Goal: Task Accomplishment & Management: Manage account settings

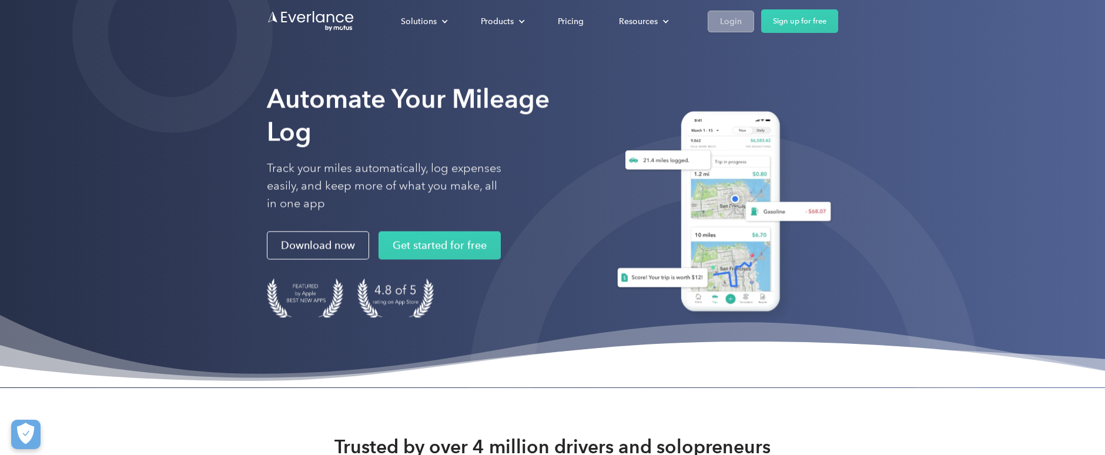
click at [723, 17] on div "Login" at bounding box center [731, 21] width 22 height 15
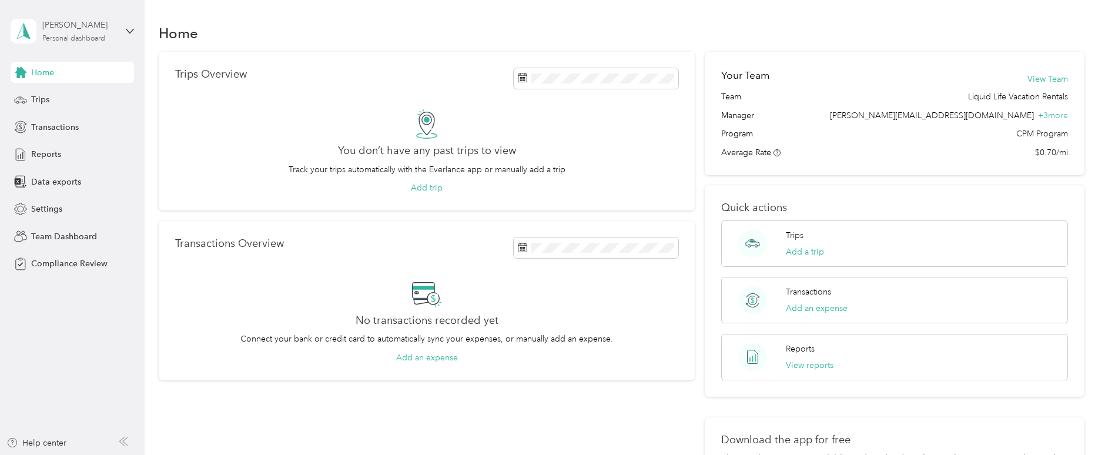
click at [92, 23] on div "[PERSON_NAME]" at bounding box center [78, 25] width 73 height 12
click at [80, 101] on div "Team dashboard" at bounding box center [167, 96] width 297 height 21
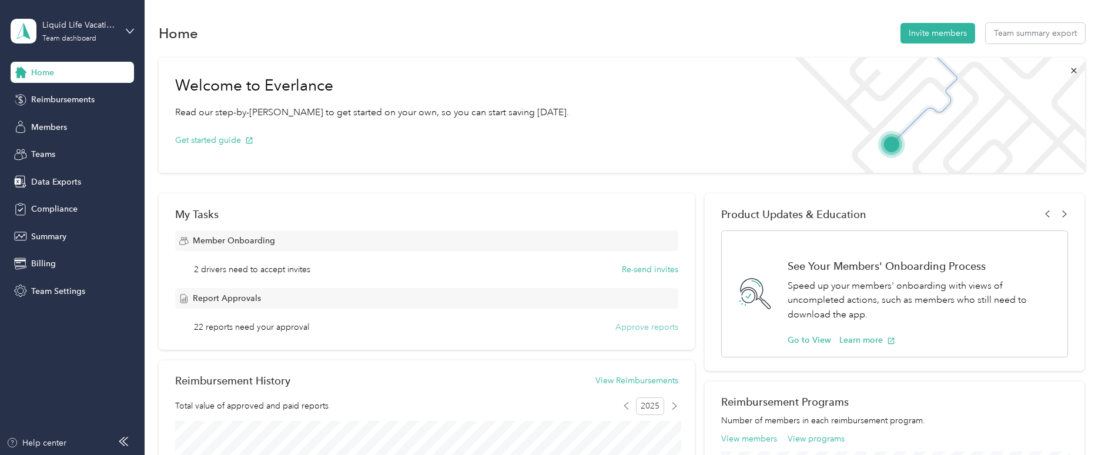
click at [654, 328] on button "Approve reports" at bounding box center [646, 327] width 63 height 12
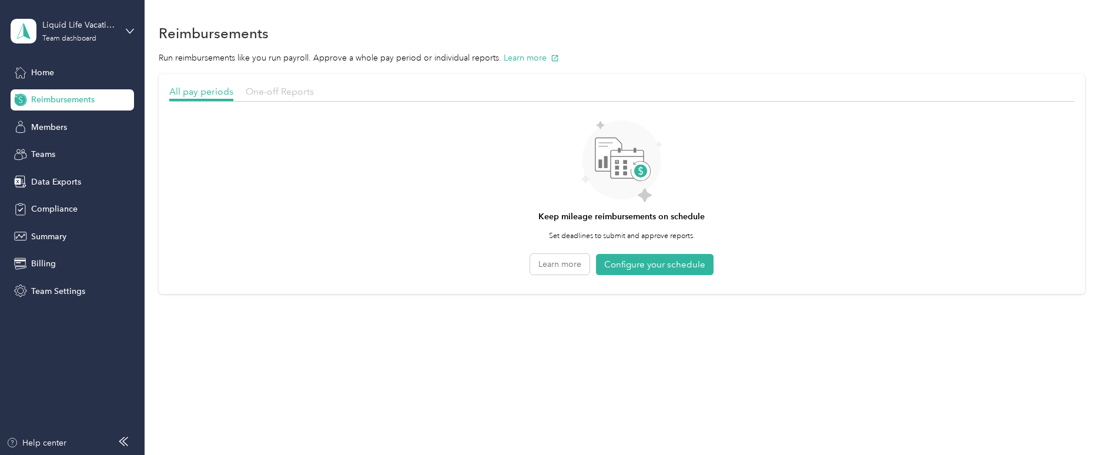
click at [290, 95] on span "One-off Reports" at bounding box center [280, 91] width 68 height 11
